Goal: Check status: Check status

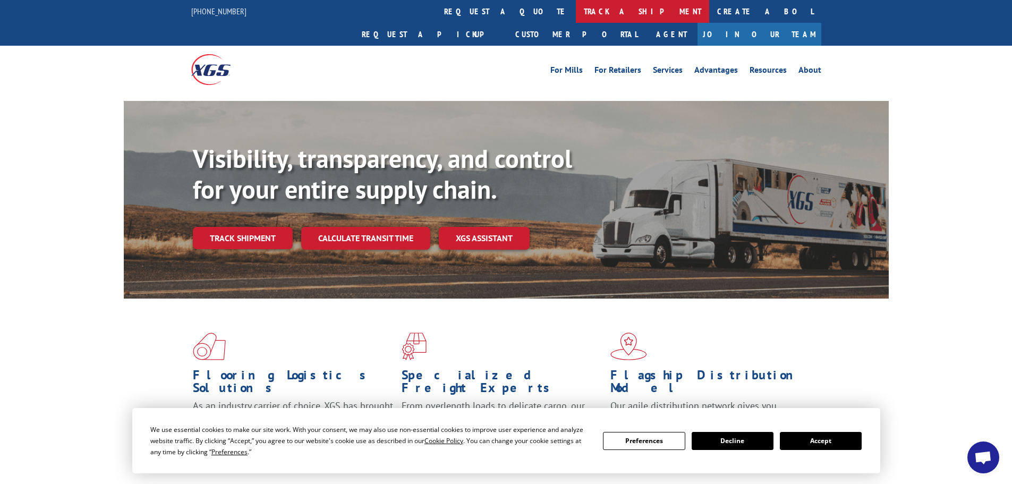
click at [576, 12] on link "track a shipment" at bounding box center [642, 11] width 133 height 23
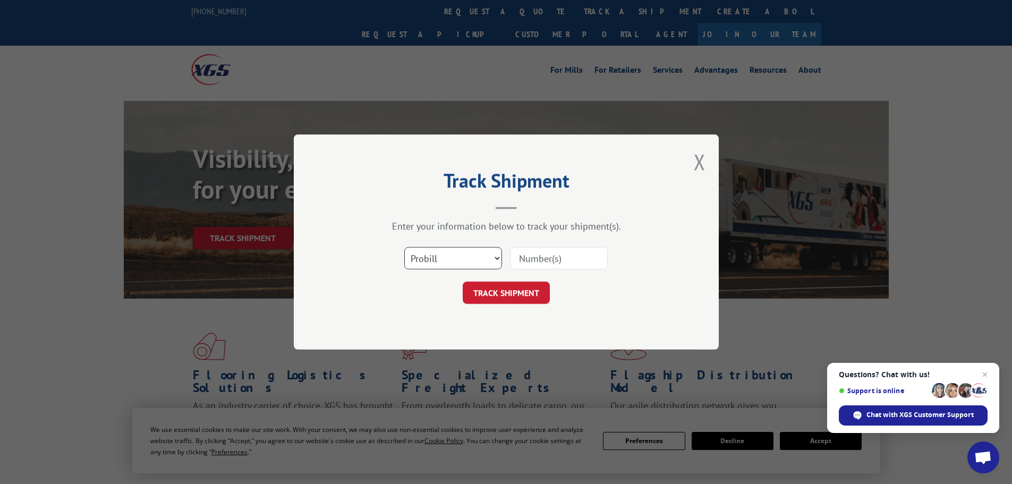
click at [496, 257] on select "Select category... Probill BOL PO" at bounding box center [453, 258] width 98 height 22
select select "bol"
click at [404, 247] on select "Select category... Probill BOL PO" at bounding box center [453, 258] width 98 height 22
click at [526, 257] on input at bounding box center [559, 258] width 98 height 22
type input "54403600"
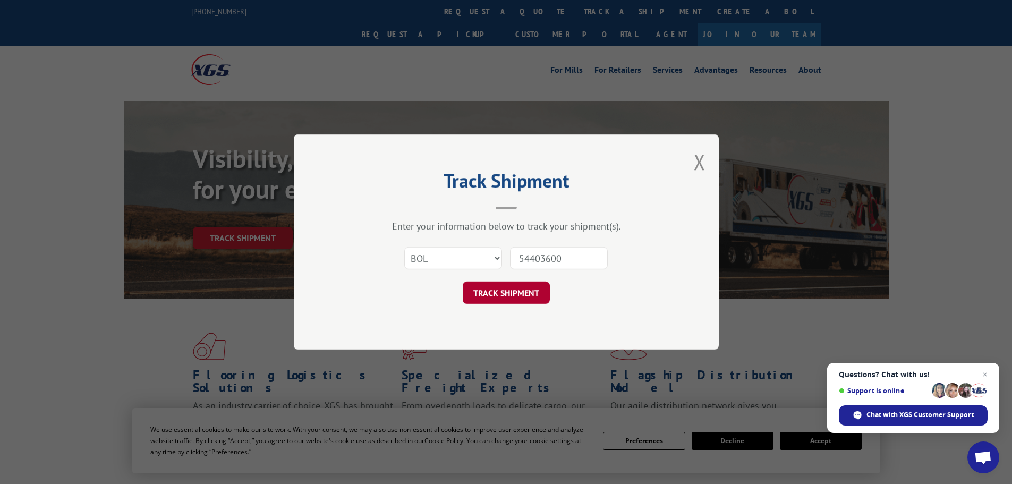
click at [517, 295] on button "TRACK SHIPMENT" at bounding box center [506, 293] width 87 height 22
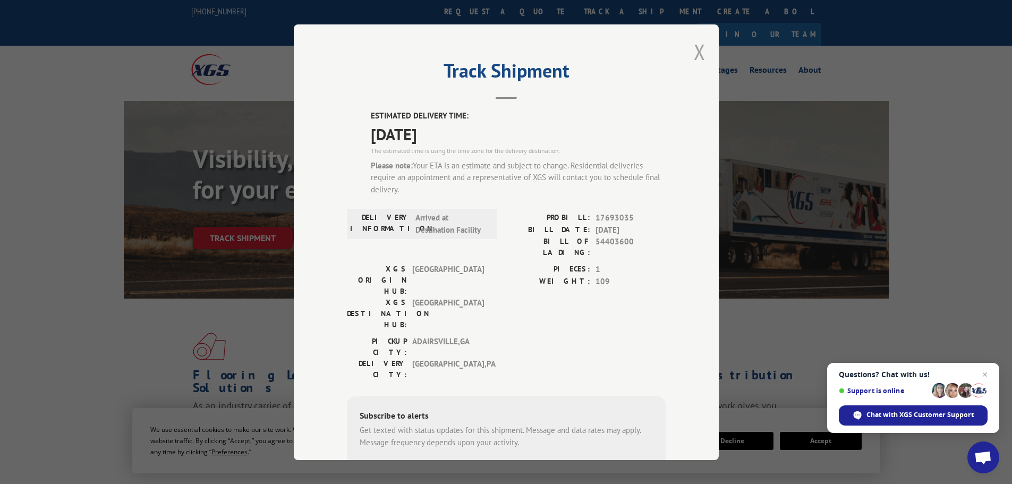
click at [695, 46] on button "Close modal" at bounding box center [700, 52] width 12 height 28
